Goal: Task Accomplishment & Management: Use online tool/utility

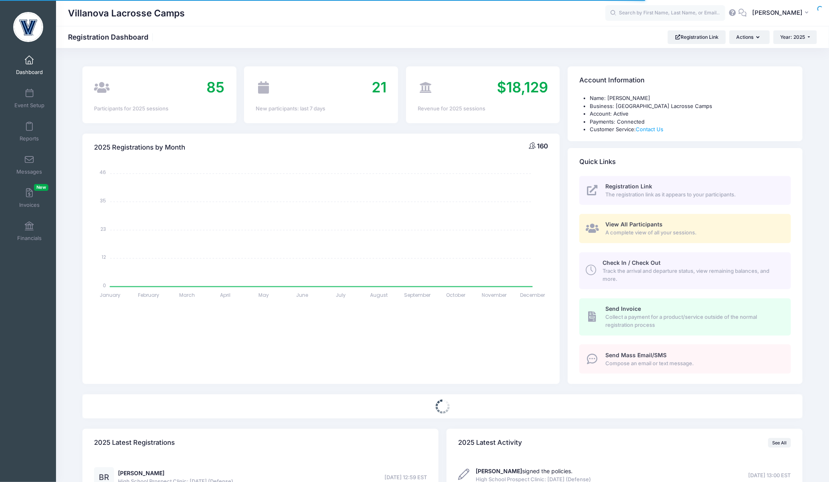
select select
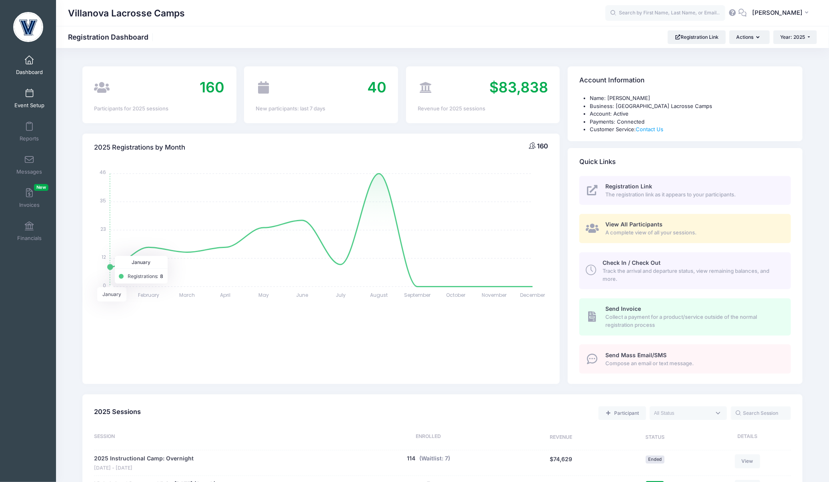
click at [28, 86] on link "Event Setup" at bounding box center [29, 98] width 38 height 28
